Goal: Information Seeking & Learning: Check status

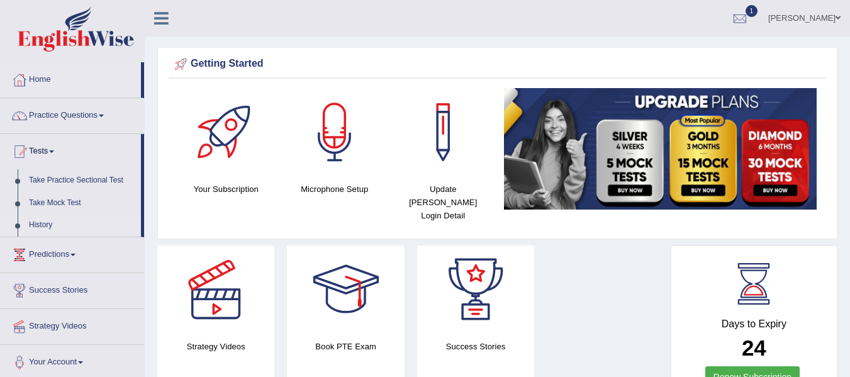
click at [48, 222] on link "History" at bounding box center [82, 225] width 118 height 23
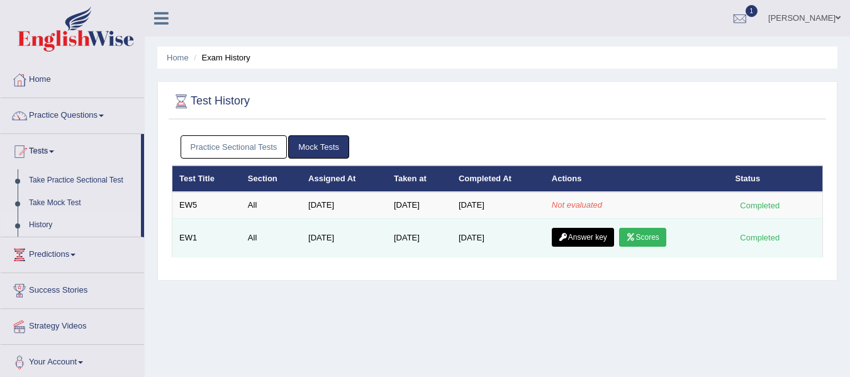
click at [644, 237] on link "Scores" at bounding box center [642, 237] width 47 height 19
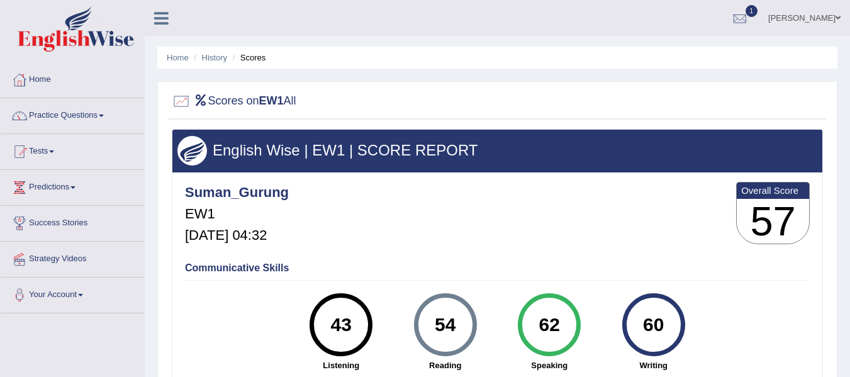
click at [596, 253] on div "Suman_Gurung EW1 Aug 14, 2025, 04:32 Overall Score 57" at bounding box center [497, 216] width 631 height 75
click at [55, 156] on link "Tests" at bounding box center [72, 149] width 143 height 31
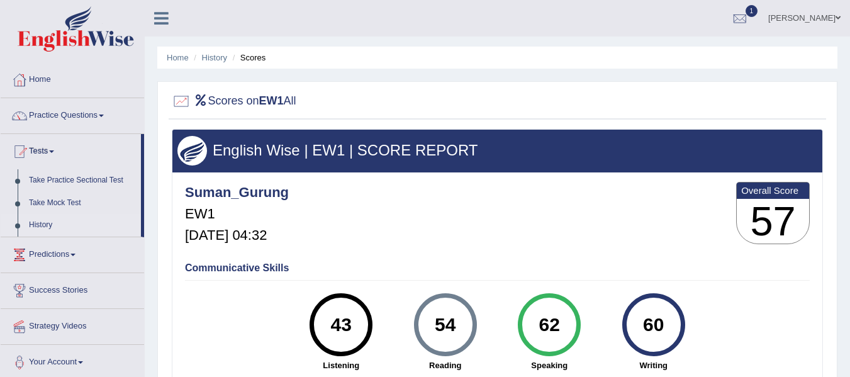
click at [65, 222] on link "History" at bounding box center [82, 225] width 118 height 23
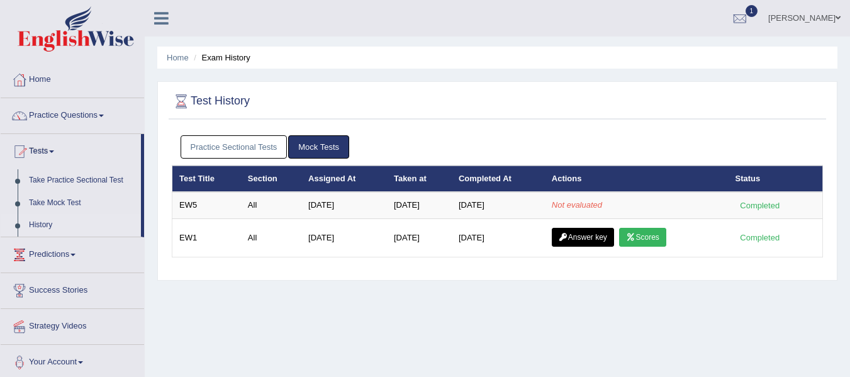
click at [818, 17] on link "[PERSON_NAME]" at bounding box center [804, 16] width 91 height 33
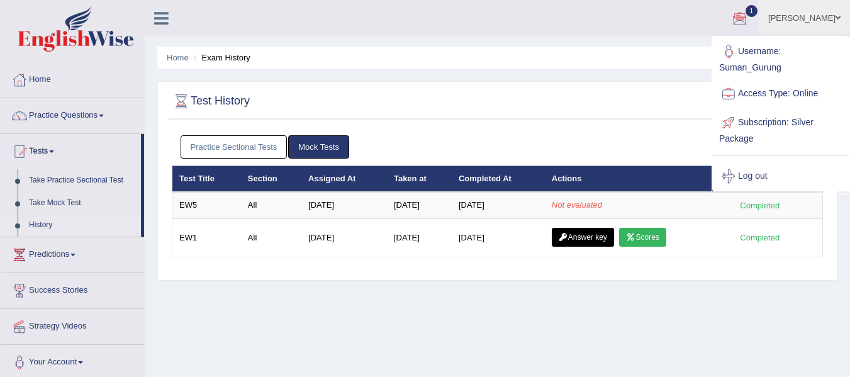
drag, startPoint x: 661, startPoint y: 34, endPoint x: 758, endPoint y: 16, distance: 98.0
click at [758, 16] on ul "Suman Gurung Toggle navigation Username: Suman_Gurung Access Type: Online Subsc…" at bounding box center [603, 18] width 494 height 36
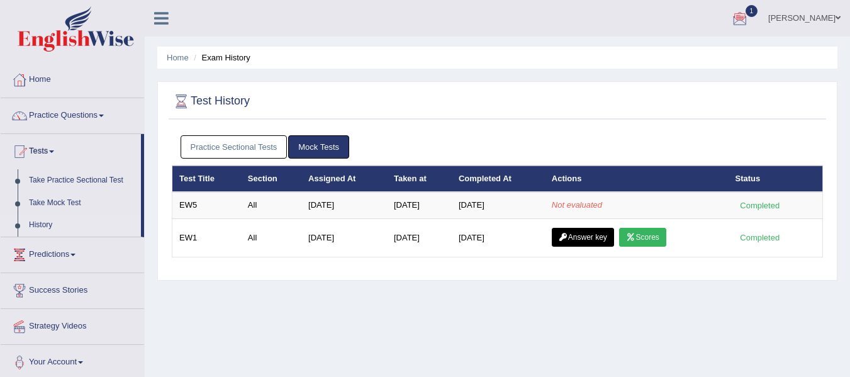
click at [749, 18] on div at bounding box center [739, 18] width 19 height 19
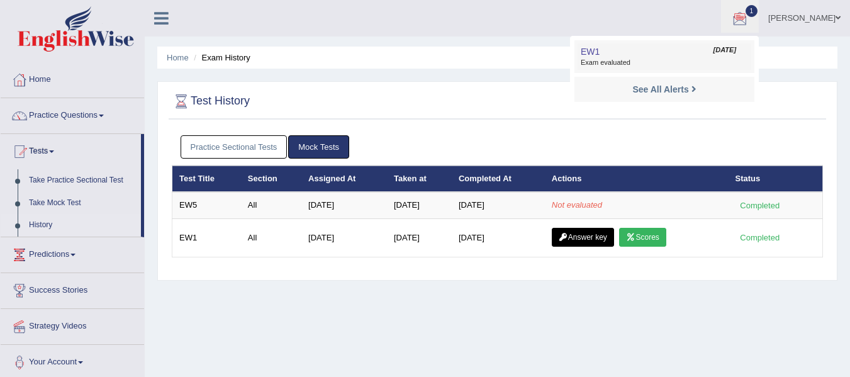
click at [703, 60] on span "Exam evaluated" at bounding box center [664, 63] width 167 height 10
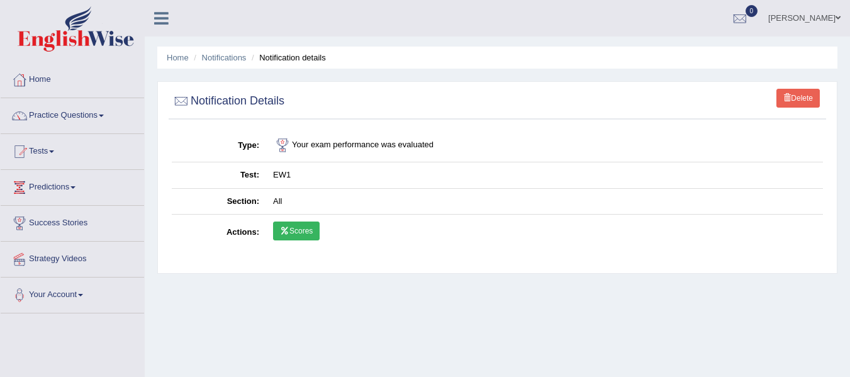
click at [303, 234] on link "Scores" at bounding box center [296, 230] width 47 height 19
click at [794, 94] on link "Delete" at bounding box center [797, 98] width 43 height 19
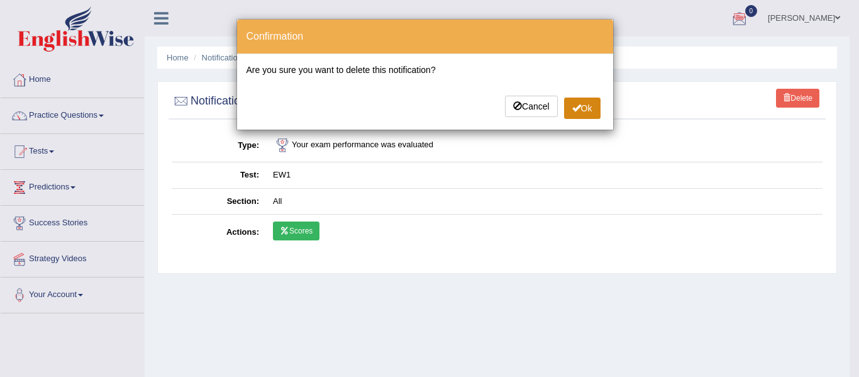
click at [569, 104] on button "Ok" at bounding box center [582, 108] width 36 height 21
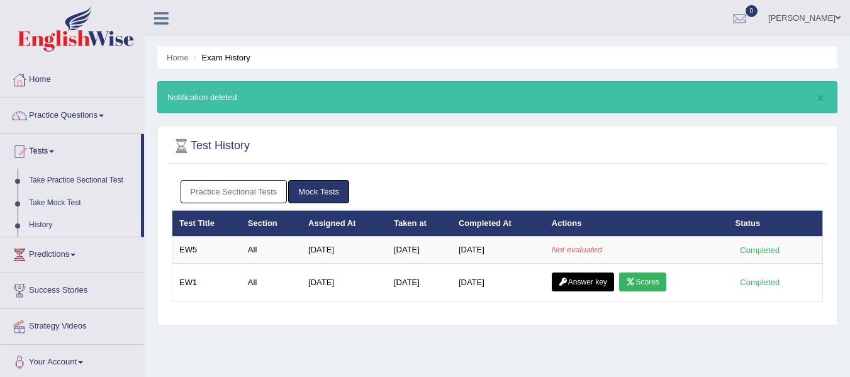
click at [828, 28] on link "[PERSON_NAME]" at bounding box center [804, 16] width 91 height 33
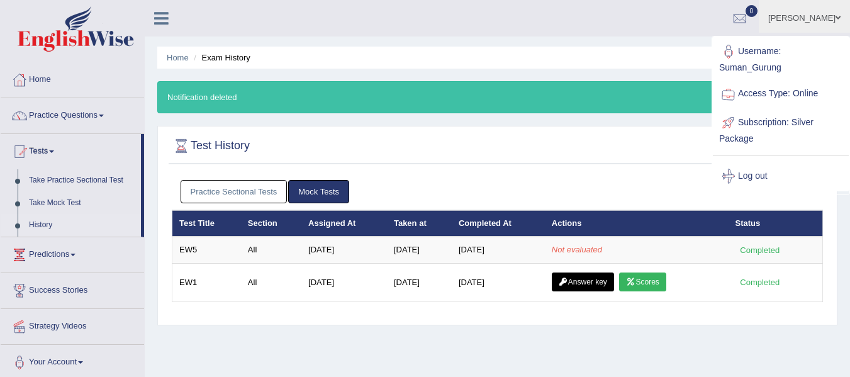
click at [828, 37] on ul "Username: Suman_Gurung Access Type: Online Subscription: Silver Package Log out" at bounding box center [781, 114] width 136 height 154
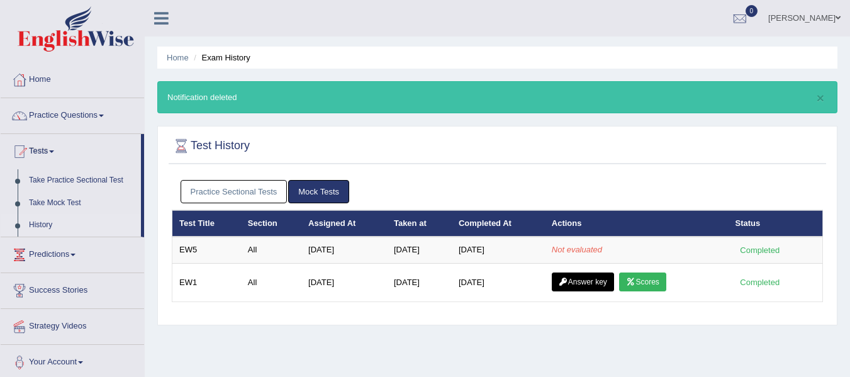
click at [820, 14] on link "[PERSON_NAME]" at bounding box center [804, 16] width 91 height 33
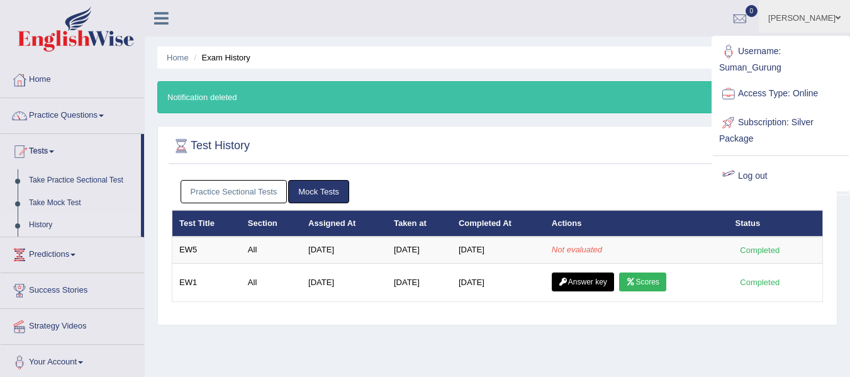
click at [765, 175] on link "Log out" at bounding box center [781, 176] width 136 height 29
